Goal: Find specific page/section: Find specific page/section

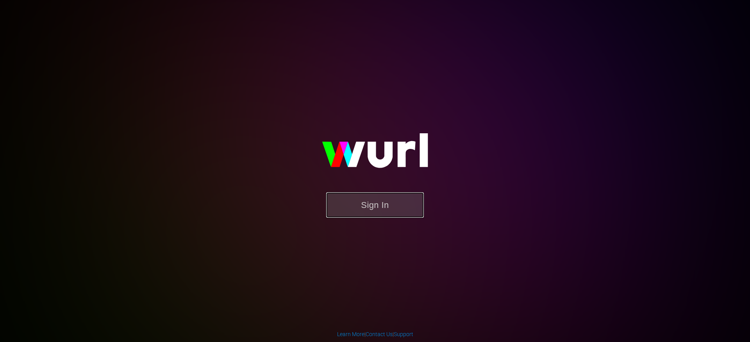
click at [363, 201] on button "Sign In" at bounding box center [375, 204] width 98 height 25
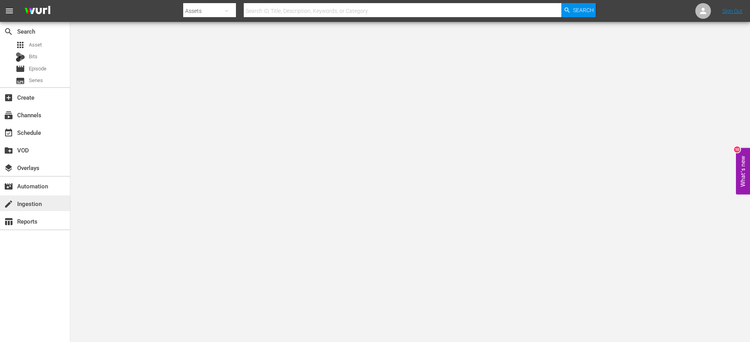
click at [44, 200] on div "create Ingestion" at bounding box center [35, 203] width 70 height 16
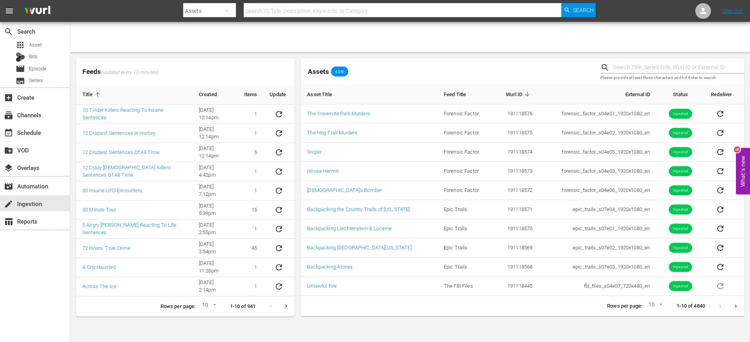
click at [735, 304] on icon "Next page" at bounding box center [736, 306] width 6 height 6
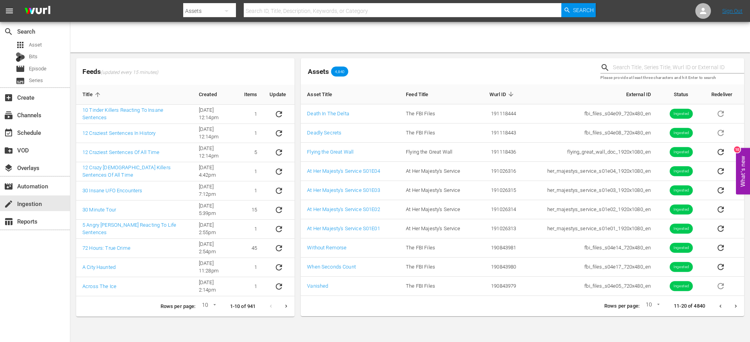
click at [715, 303] on button "Previous page" at bounding box center [720, 305] width 15 height 15
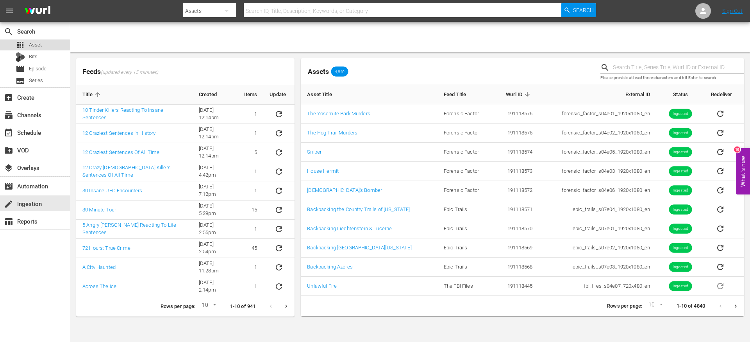
click at [58, 47] on div "apps Asset" at bounding box center [35, 44] width 70 height 11
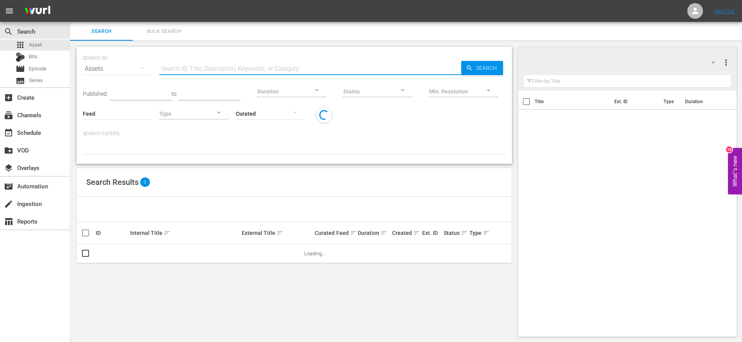
click at [196, 72] on input "text" at bounding box center [310, 68] width 302 height 19
type input "crime science"
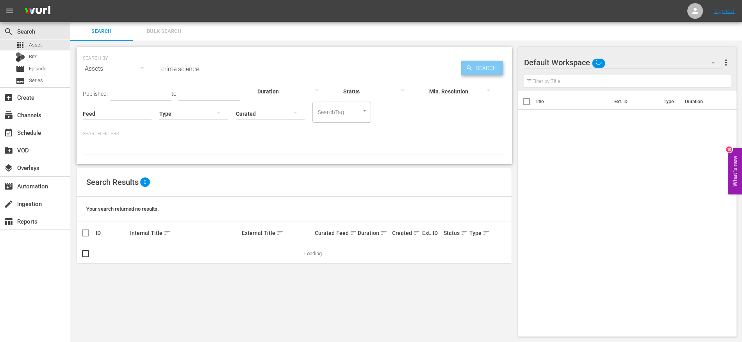
click at [481, 70] on span "Search" at bounding box center [488, 68] width 30 height 14
